Goal: Check status: Check status

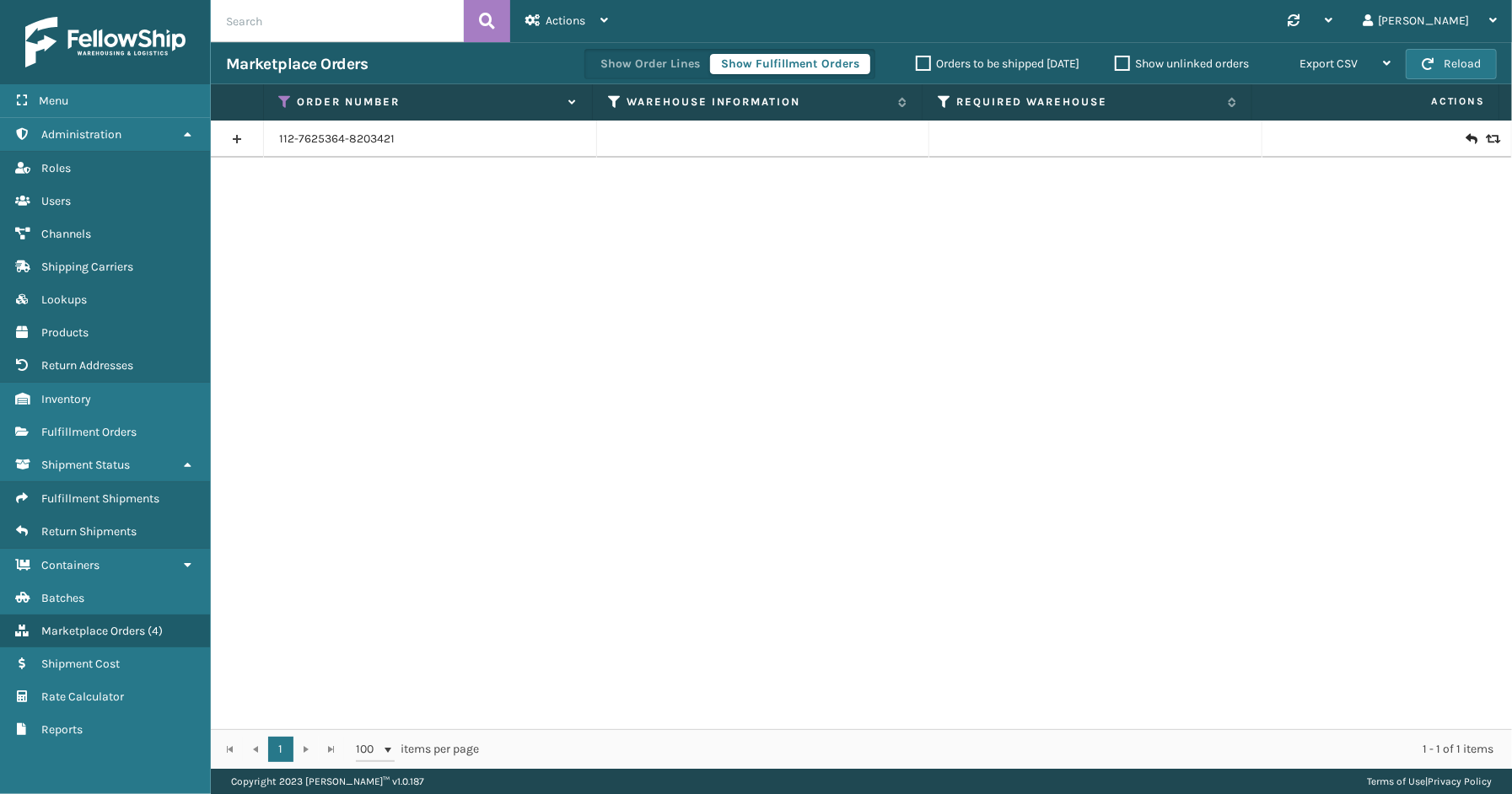
click at [102, 765] on div "Menu Administration Roles Users Channels Shipping Carriers Lookups Products Ret…" at bounding box center [105, 397] width 211 height 794
click at [1465, 346] on div "112-7625364-8203421" at bounding box center [861, 425] width 1301 height 609
click at [281, 97] on icon at bounding box center [285, 101] width 13 height 15
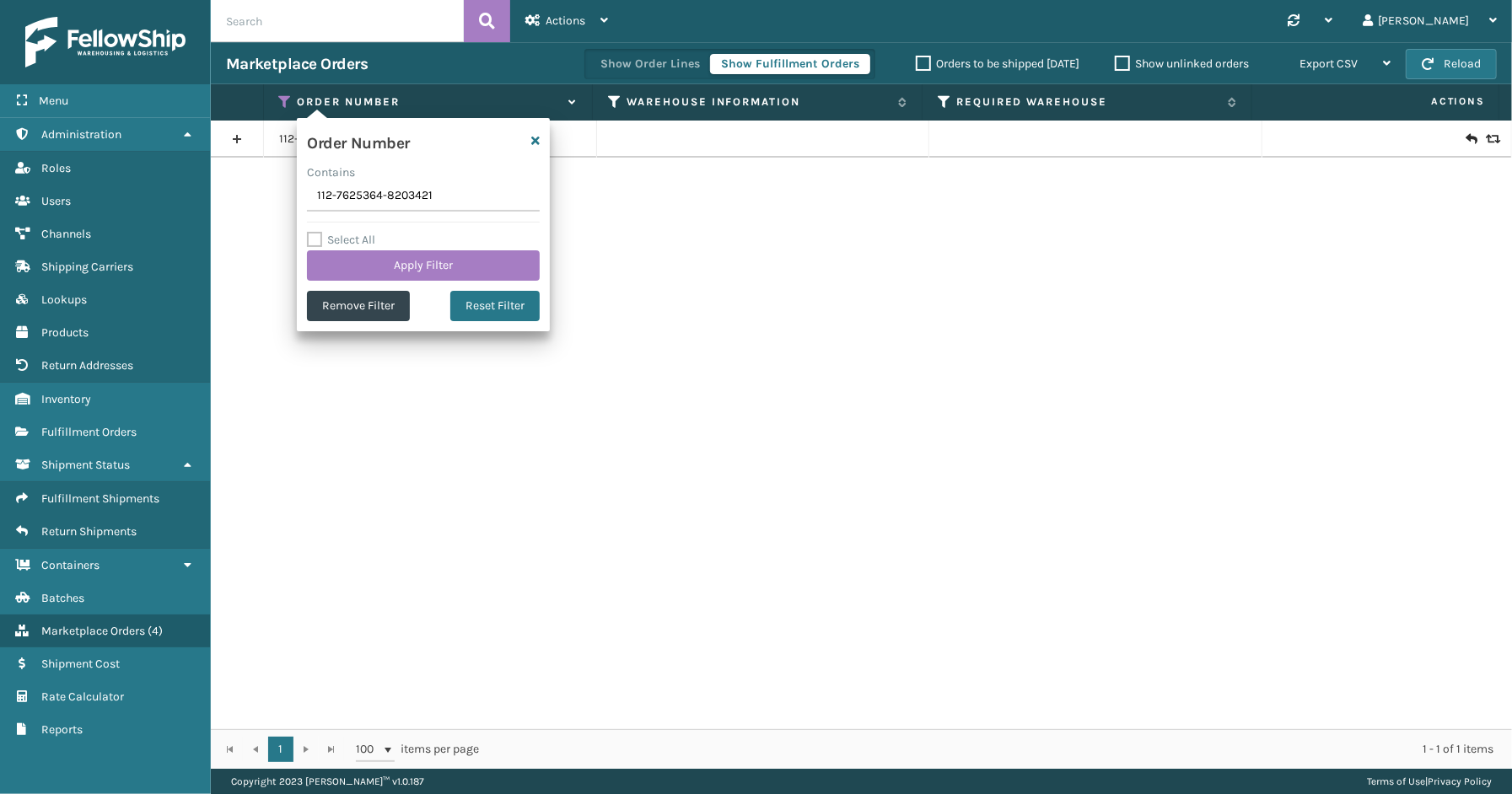
drag, startPoint x: 443, startPoint y: 202, endPoint x: 235, endPoint y: 200, distance: 208.0
click at [212, 202] on section "Marketplace Orders Show Order Lines Show Fulfillment Orders Orders to be shippe…" at bounding box center [861, 405] width 1301 height 726
type input "SS43798"
click at [355, 268] on button "Apply Filter" at bounding box center [424, 266] width 233 height 30
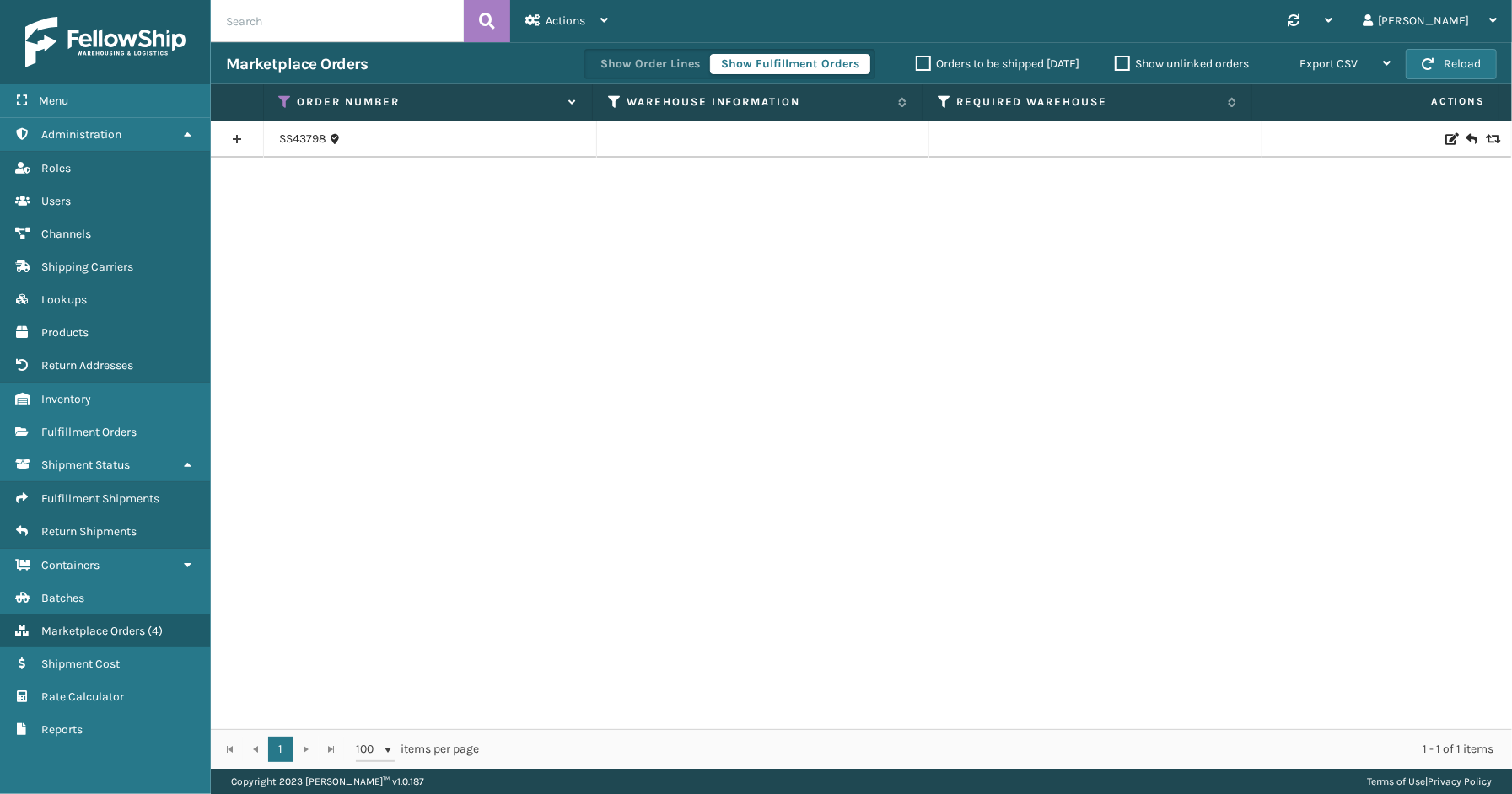
click at [237, 131] on link at bounding box center [237, 139] width 52 height 27
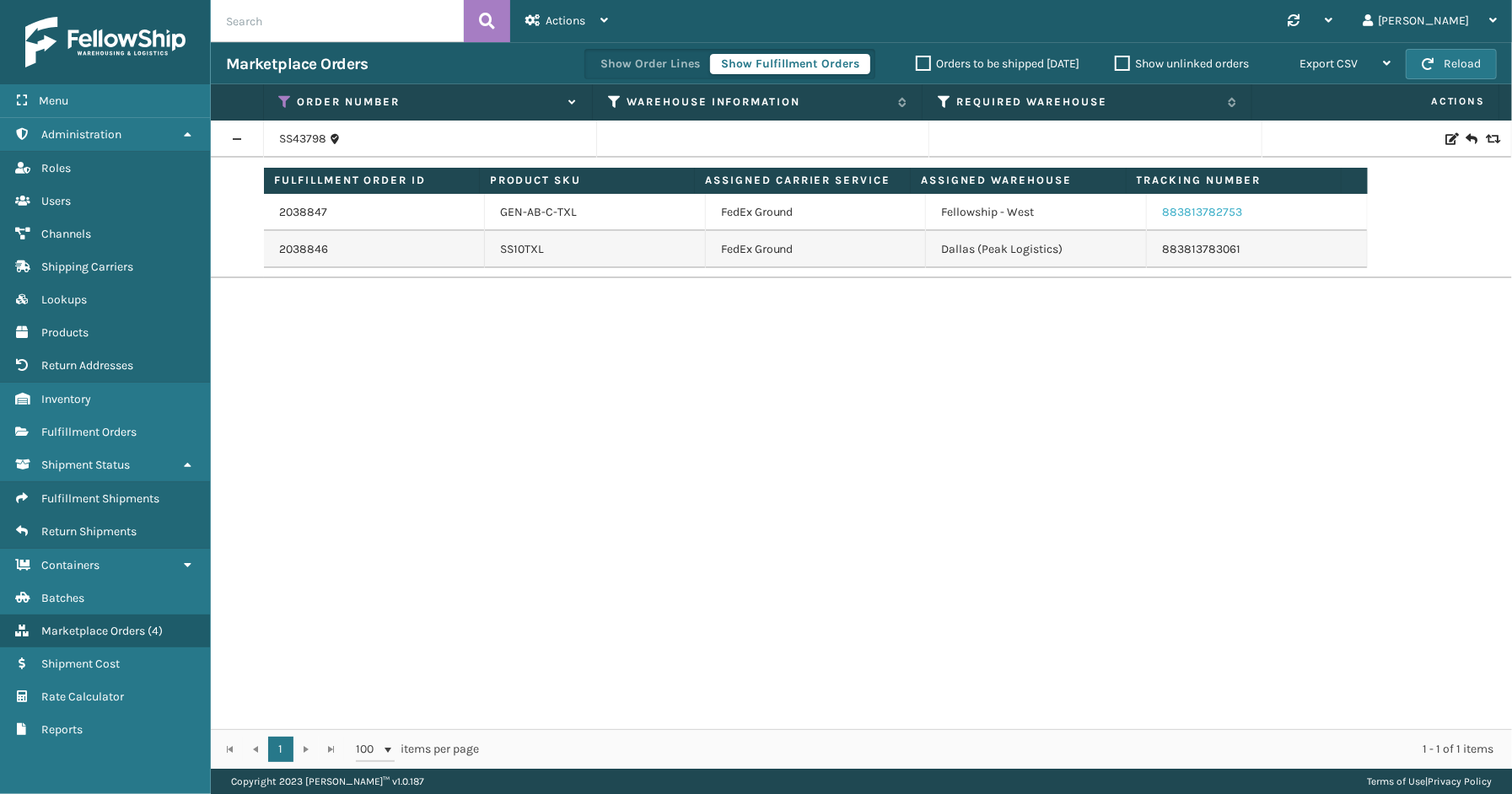
click at [1197, 213] on link "883813782753" at bounding box center [1201, 212] width 80 height 14
drag, startPoint x: 180, startPoint y: 745, endPoint x: 182, endPoint y: 733, distance: 12.2
click at [179, 745] on div "Menu Administration Roles Users Channels Shipping Carriers Lookups Products Ret…" at bounding box center [105, 397] width 211 height 794
drag, startPoint x: 124, startPoint y: 761, endPoint x: 153, endPoint y: 376, distance: 386.1
click at [123, 760] on div "Menu Rate Calculator Administration Rate Calculator Roles Rate Calculator Users…" at bounding box center [105, 397] width 211 height 794
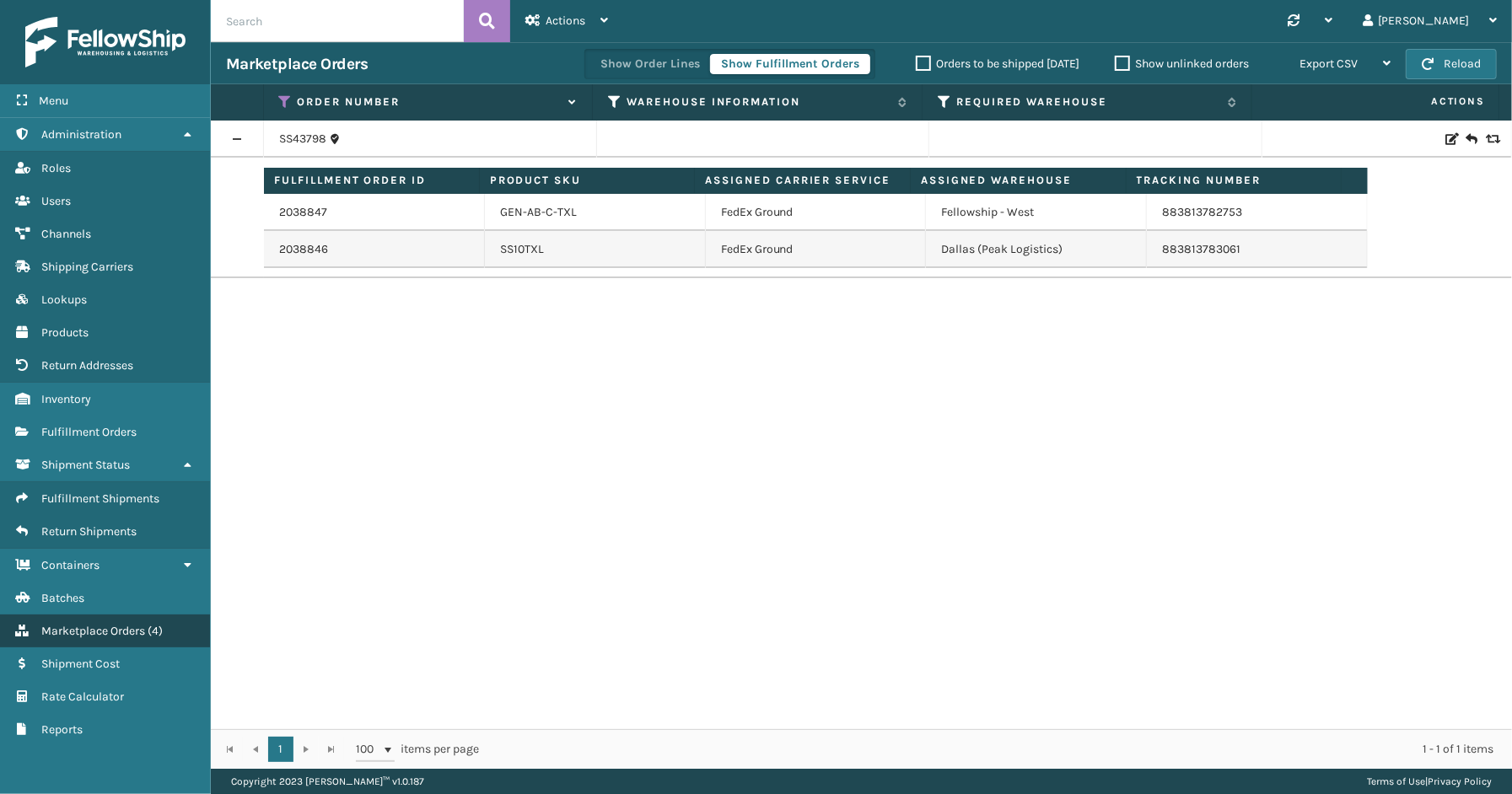
click at [97, 624] on span "Marketplace Orders" at bounding box center [93, 631] width 103 height 14
